Goal: Obtain resource: Download file/media

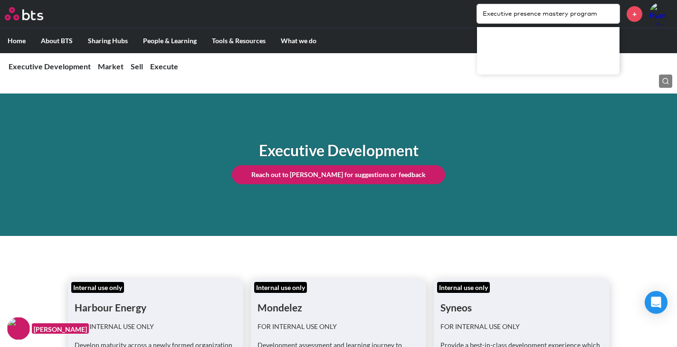
scroll to position [1020, 0]
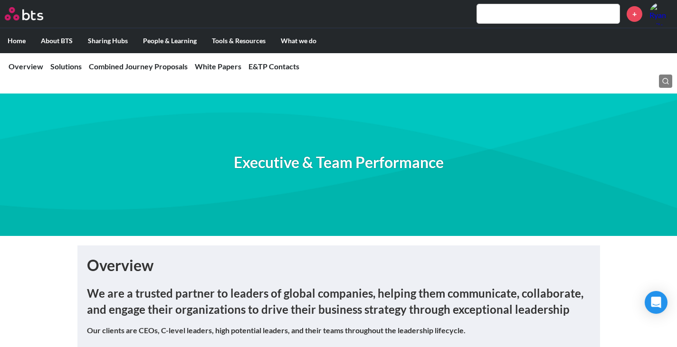
scroll to position [1472, 0]
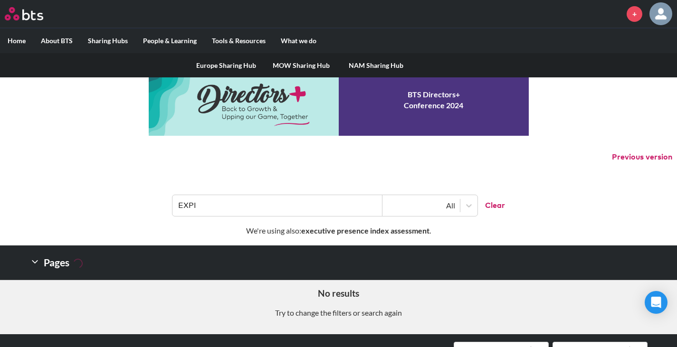
scroll to position [494, 0]
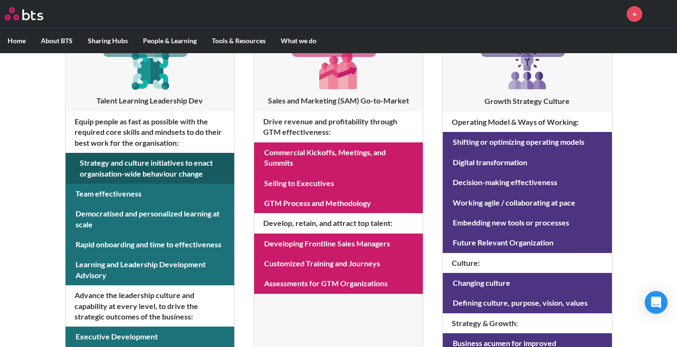
scroll to position [332, 0]
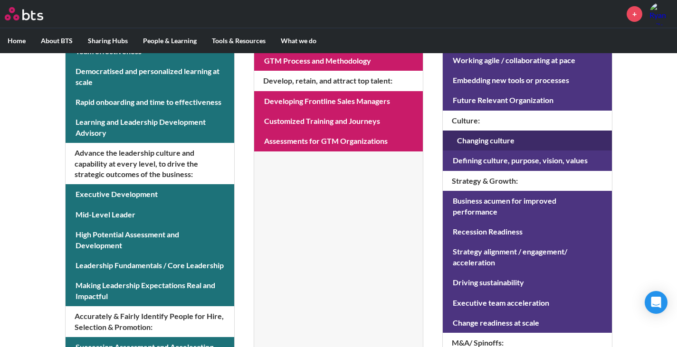
click at [488, 144] on link at bounding box center [527, 141] width 169 height 20
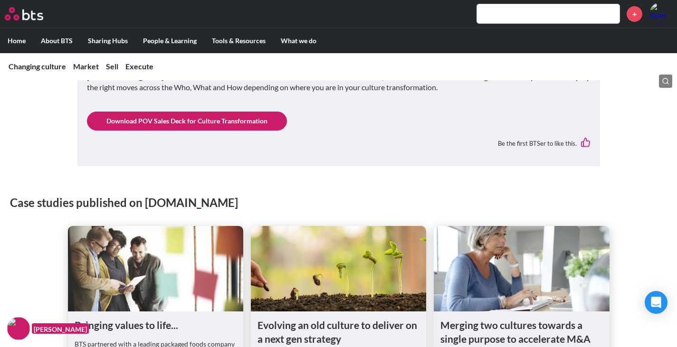
scroll to position [475, 0]
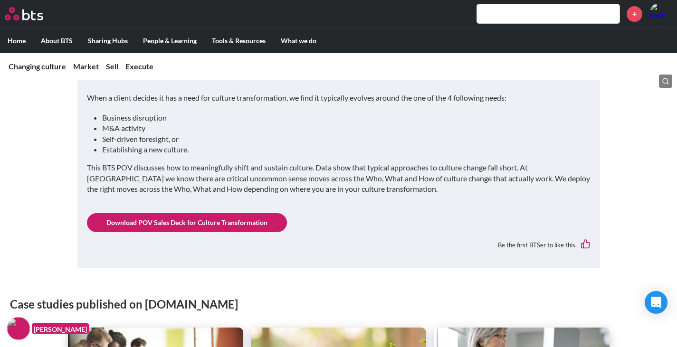
click at [191, 215] on link "Download POV Sales Deck for Culture Transformation" at bounding box center [187, 222] width 200 height 19
